Goal: Information Seeking & Learning: Learn about a topic

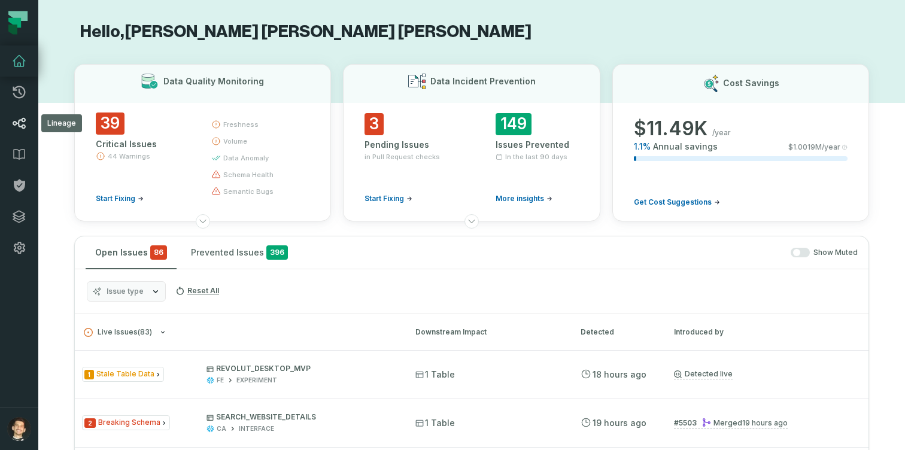
click at [25, 121] on icon at bounding box center [19, 123] width 13 height 11
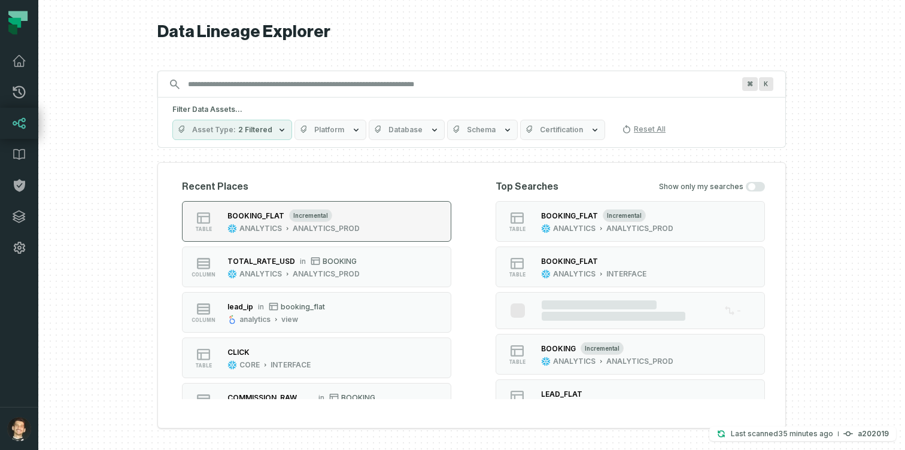
click at [378, 230] on button "table BOOKING_FLAT incremental ANALYTICS ANALYTICS_PROD" at bounding box center [316, 221] width 269 height 41
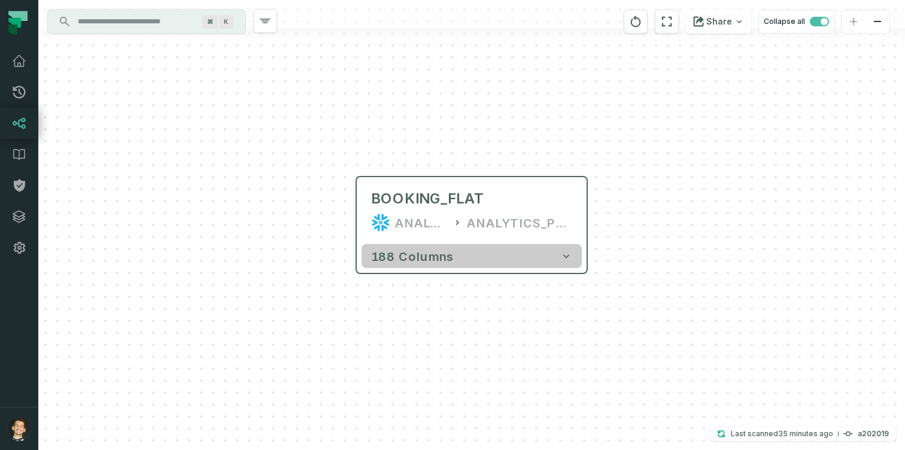
click at [537, 258] on button "188 columns" at bounding box center [472, 256] width 220 height 24
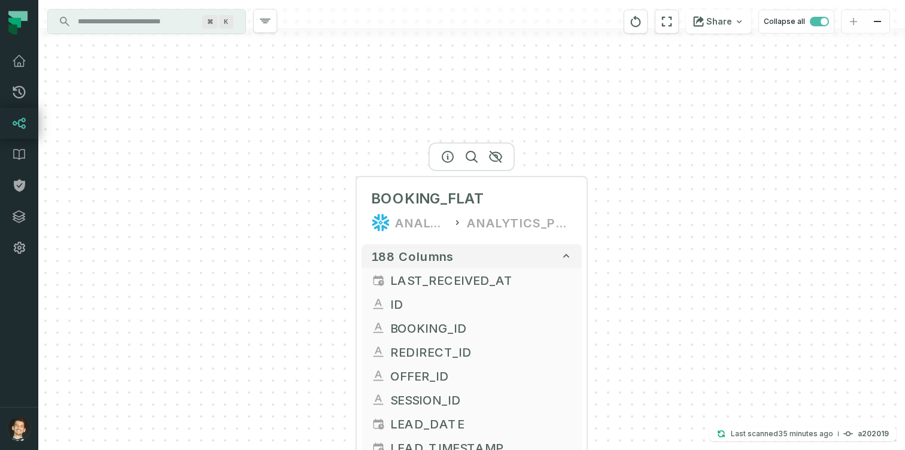
click at [467, 164] on div at bounding box center [472, 157] width 86 height 29
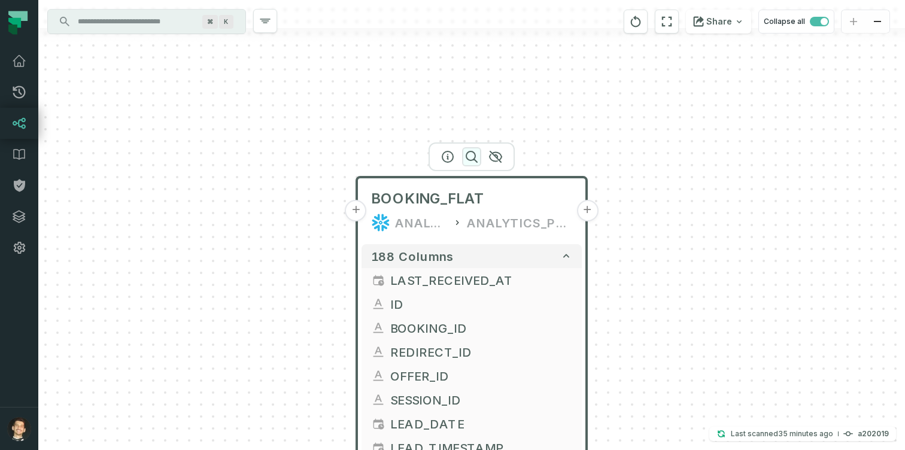
click at [469, 158] on icon "button" at bounding box center [472, 157] width 14 height 14
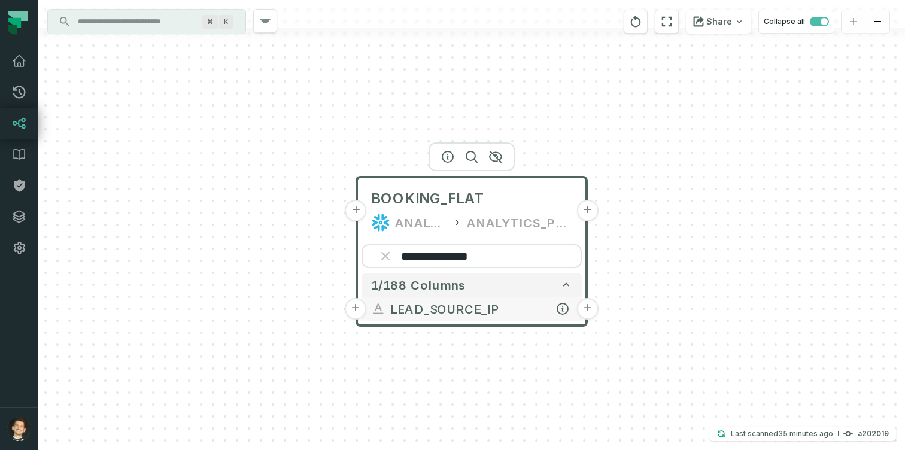
type input "**********"
click at [583, 308] on button "+" at bounding box center [588, 309] width 22 height 22
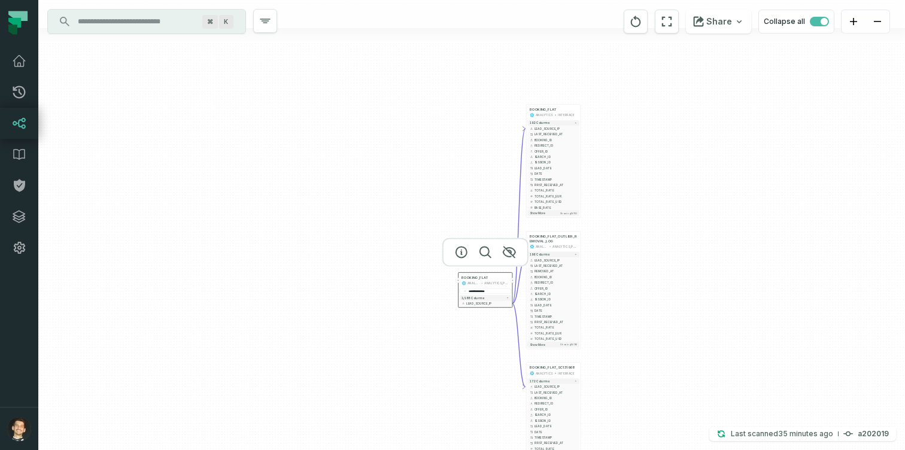
drag, startPoint x: 603, startPoint y: 253, endPoint x: 587, endPoint y: 238, distance: 21.2
click at [588, 238] on div "**********" at bounding box center [471, 225] width 867 height 450
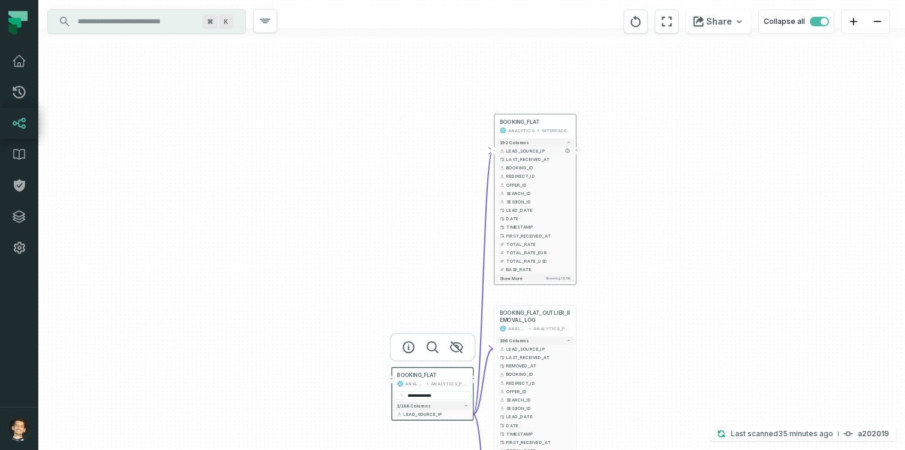
click at [577, 152] on button "+" at bounding box center [577, 151] width 8 height 8
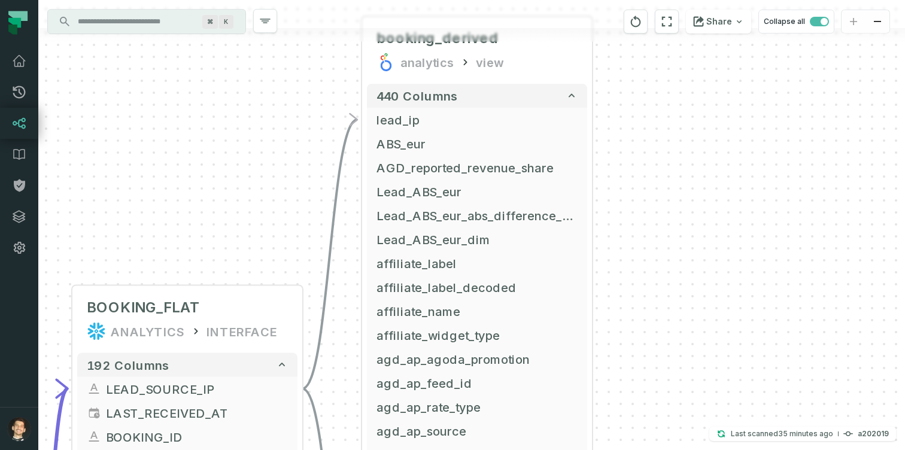
drag, startPoint x: 593, startPoint y: 219, endPoint x: 601, endPoint y: 87, distance: 132.0
click at [601, 87] on div "... booking_derived analytics view ... 440 columns ... lead_ip ... ... ABS_eur …" at bounding box center [471, 225] width 867 height 450
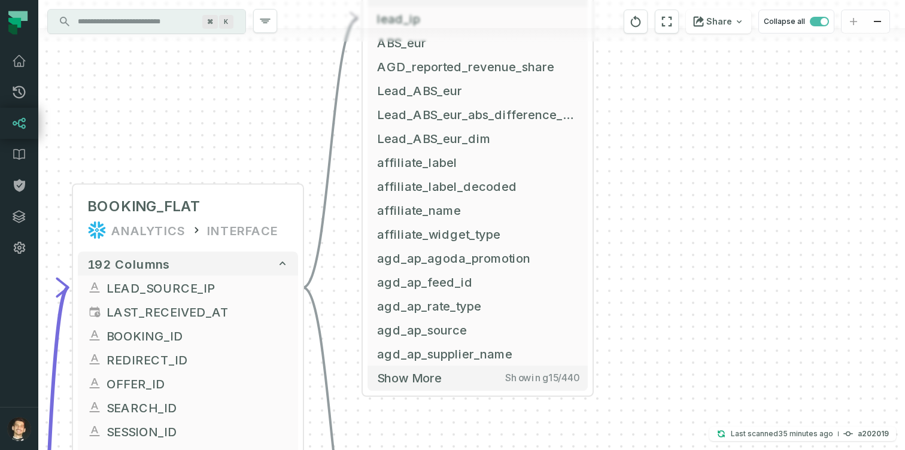
drag, startPoint x: 610, startPoint y: 186, endPoint x: 608, endPoint y: 104, distance: 81.5
click at [608, 104] on div "+ booking_derived analytics view + 440 columns - lead_ip + ABS_eur + AGD_report…" at bounding box center [471, 225] width 867 height 450
drag, startPoint x: 608, startPoint y: 104, endPoint x: 610, endPoint y: -28, distance: 131.8
click at [610, 0] on html "Pull Requests Dashboard Lineage Data Catalog Policies Integrations Settings [PE…" at bounding box center [452, 225] width 905 height 450
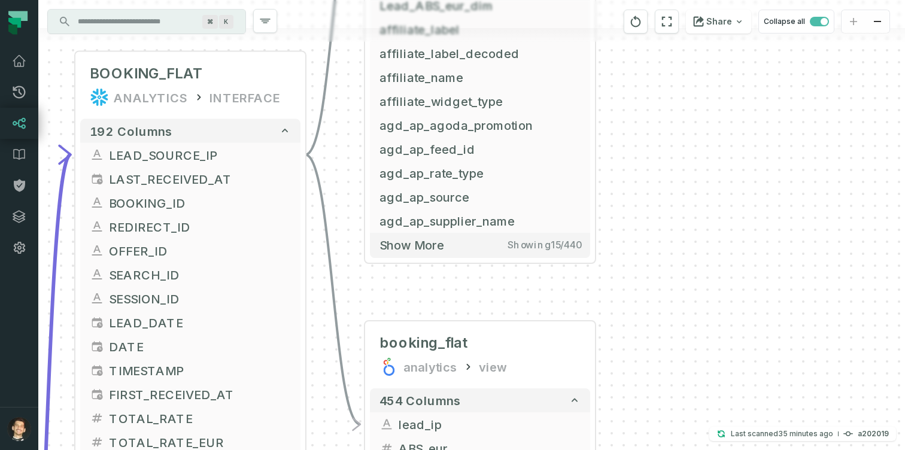
drag, startPoint x: 613, startPoint y: 183, endPoint x: 612, endPoint y: 38, distance: 144.9
click at [613, 39] on div "+ booking_derived analytics view + 440 columns - lead_ip + ABS_eur + AGD_report…" at bounding box center [471, 225] width 867 height 450
